Goal: Find specific page/section: Find specific page/section

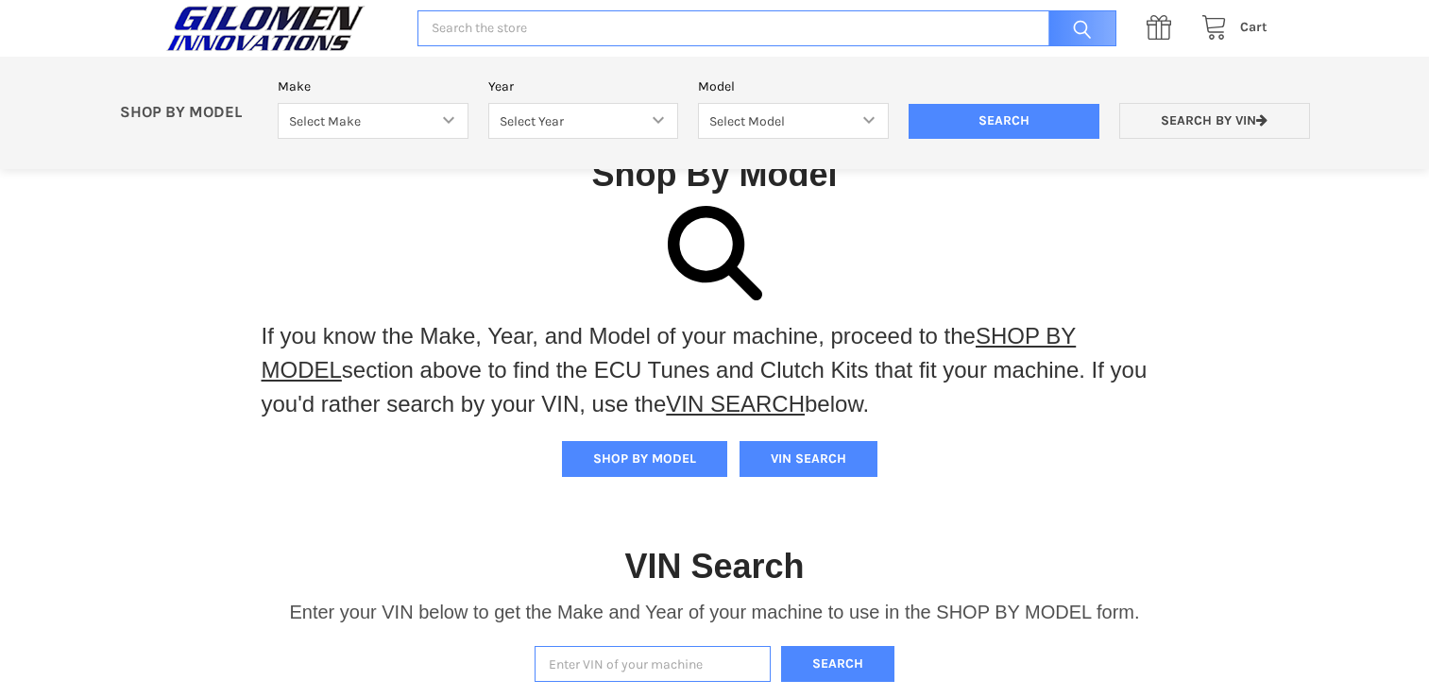
scroll to position [391, 0]
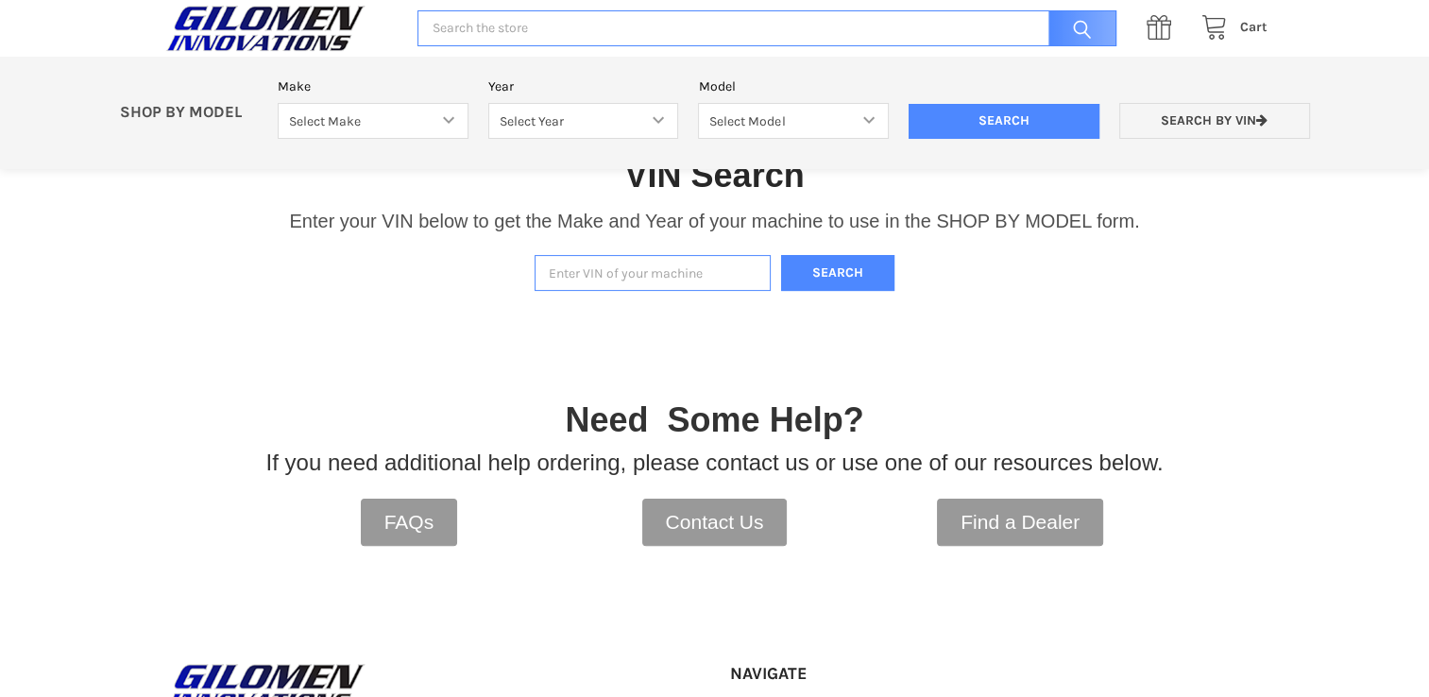
click at [646, 269] on input "Enter VIN of your machine" at bounding box center [652, 273] width 236 height 37
paste input "[US_VEHICLE_IDENTIFICATION_NUMBER]"
type input "[US_VEHICLE_IDENTIFICATION_NUMBER]"
click at [839, 263] on button "Search" at bounding box center [837, 273] width 113 height 37
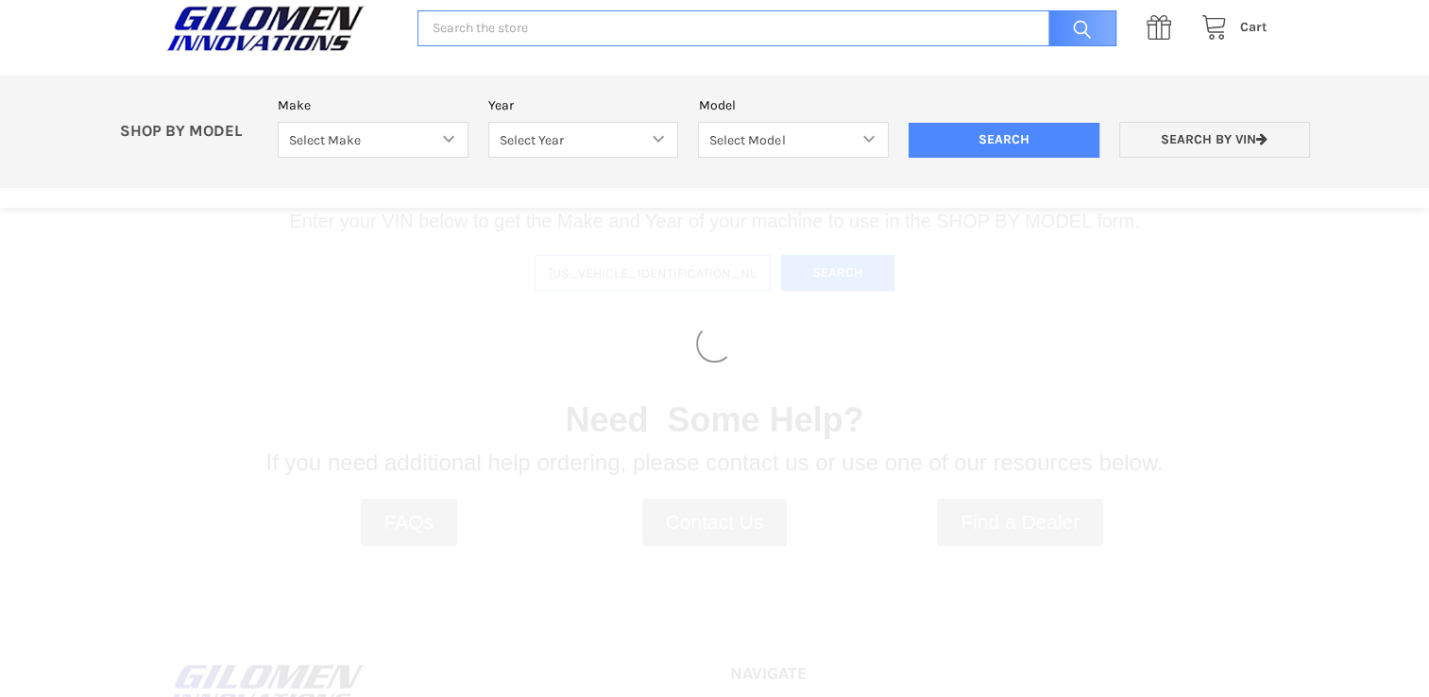
select select "330"
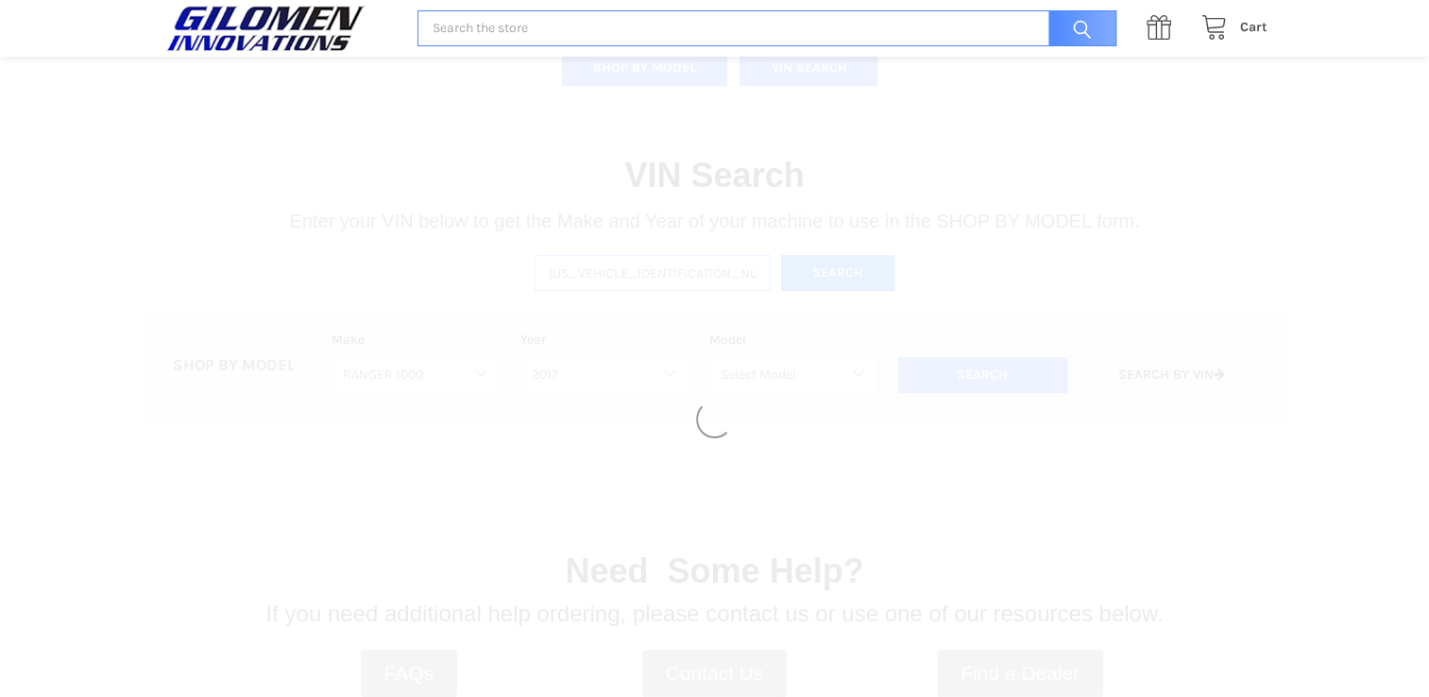
select select "331"
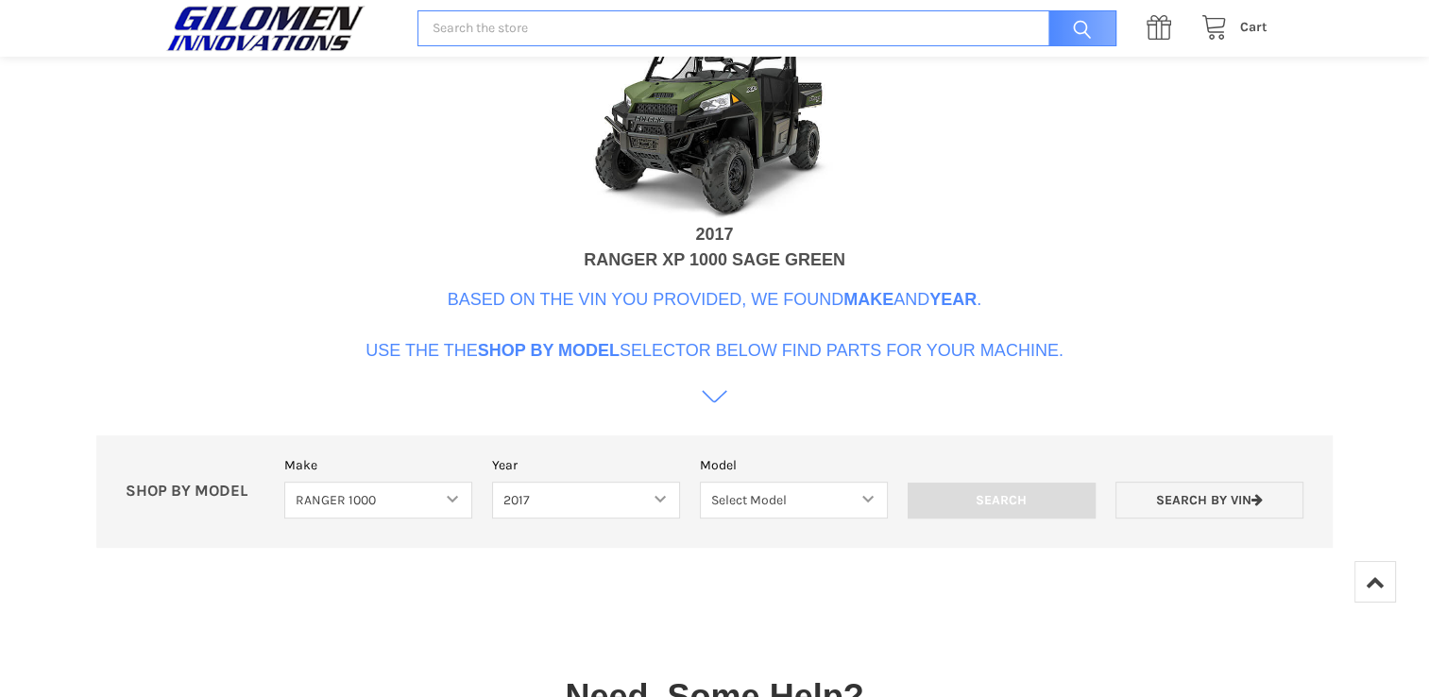
scroll to position [759, 0]
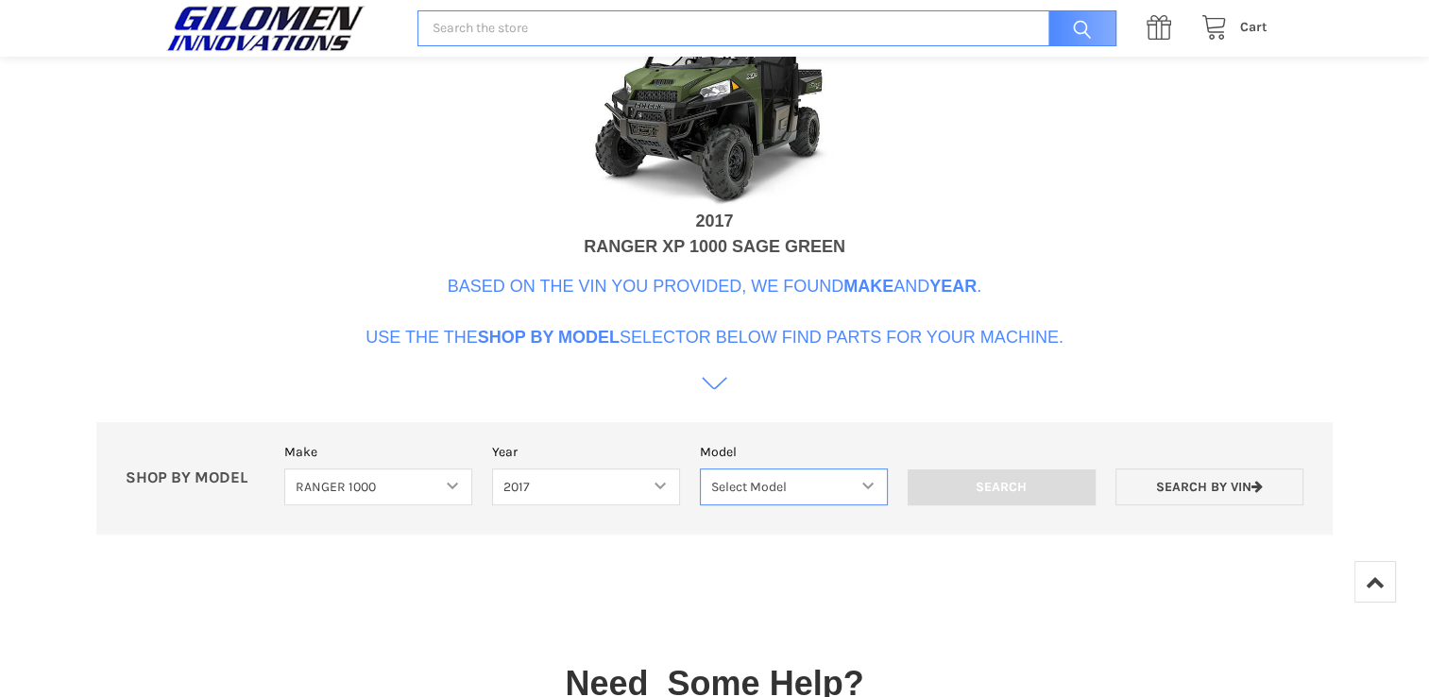
click at [816, 485] on select "Select Model Ranger 1000 XP Ranger 1000 Crew Ranger 1000 Northstar Ranger 1000 …" at bounding box center [794, 486] width 188 height 37
select select "101"
click at [700, 468] on select "Select Model Ranger 1000 XP Ranger 1000 Crew Ranger 1000 Northstar Ranger 1000 …" at bounding box center [794, 486] width 188 height 37
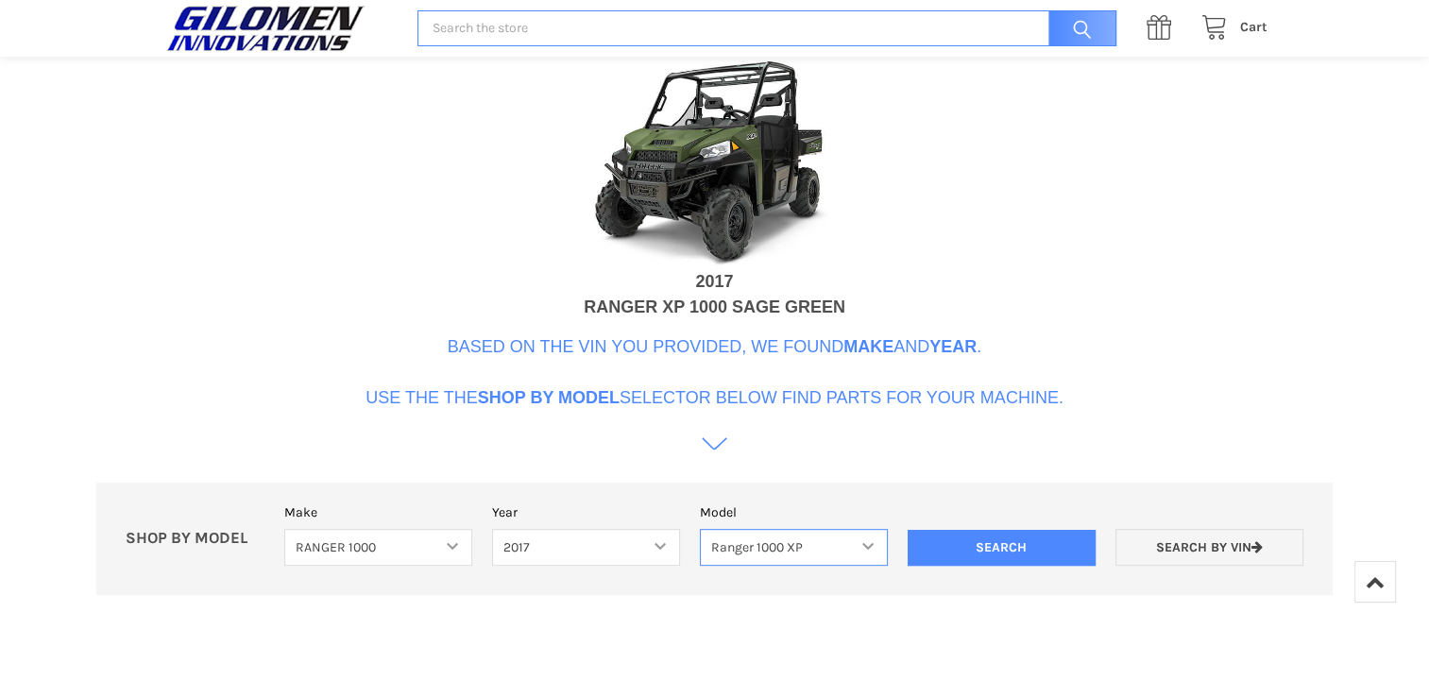
scroll to position [700, 0]
click at [972, 545] on input "Search" at bounding box center [1001, 547] width 188 height 36
